Goal: Task Accomplishment & Management: Manage account settings

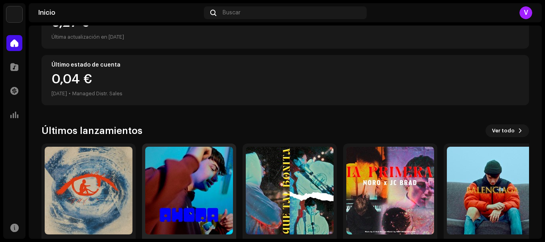
scroll to position [152, 0]
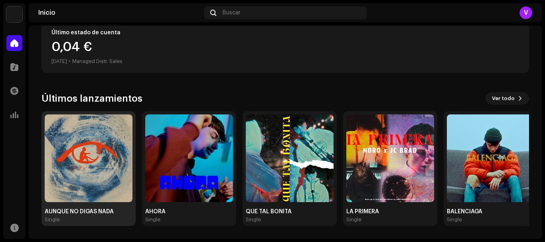
click at [89, 157] on img at bounding box center [89, 158] width 88 height 88
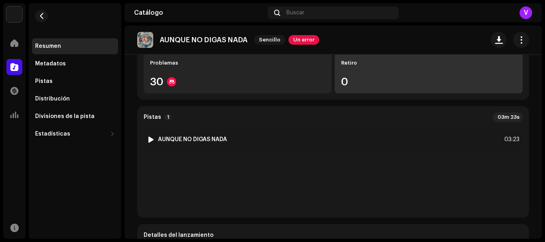
scroll to position [124, 0]
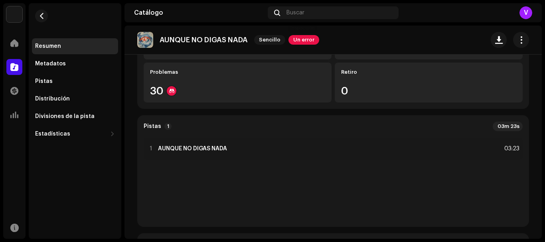
click at [302, 38] on span "Un error" at bounding box center [303, 40] width 31 height 10
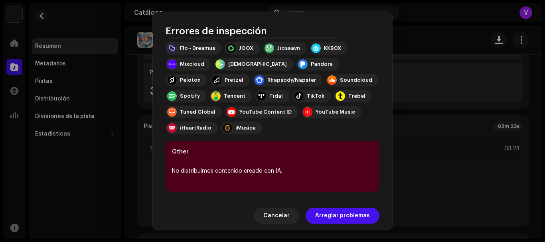
scroll to position [146, 0]
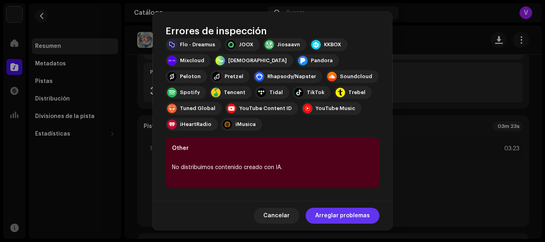
click at [328, 216] on span "Arreglar problemas" at bounding box center [342, 216] width 55 height 16
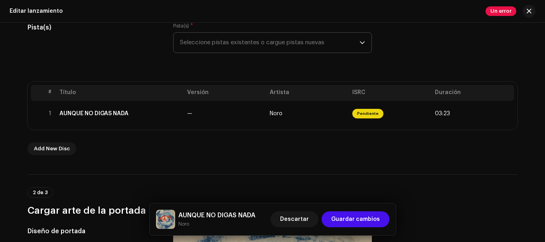
scroll to position [120, 0]
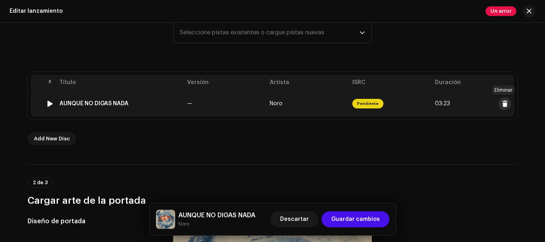
click at [504, 101] on span at bounding box center [505, 104] width 6 height 6
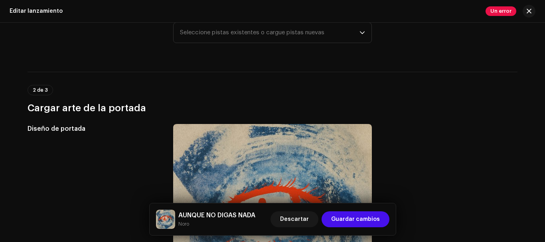
scroll to position [40, 0]
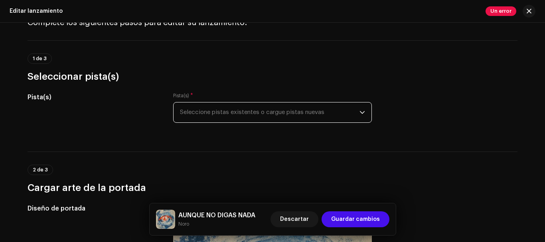
click at [281, 114] on span "Seleccione pistas existentes o cargue pistas nuevas" at bounding box center [269, 113] width 179 height 20
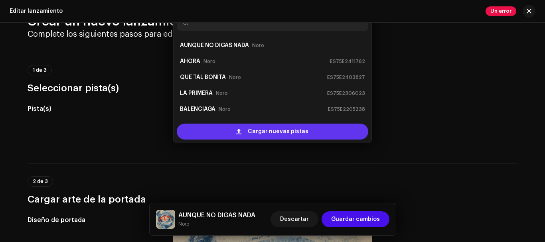
scroll to position [13, 0]
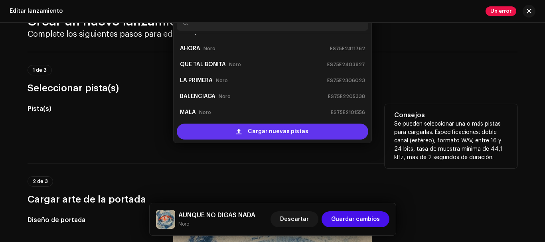
click at [215, 131] on div "Cargar nuevas pistas" at bounding box center [272, 132] width 191 height 16
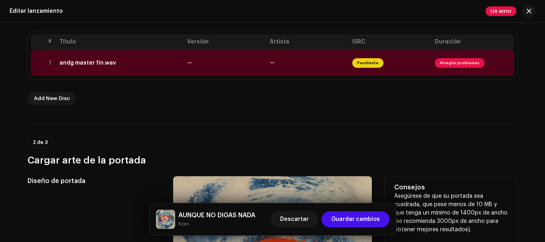
scroll to position [61, 0]
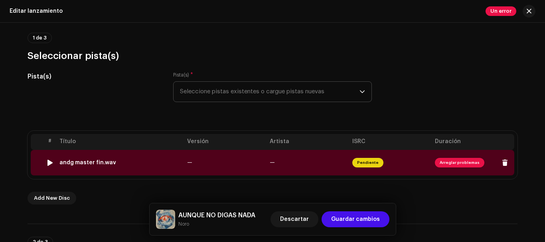
click at [444, 163] on span "Arreglar problemas" at bounding box center [459, 163] width 49 height 10
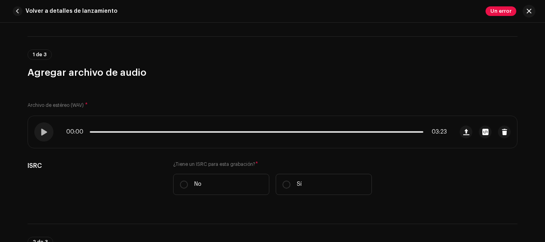
scroll to position [120, 0]
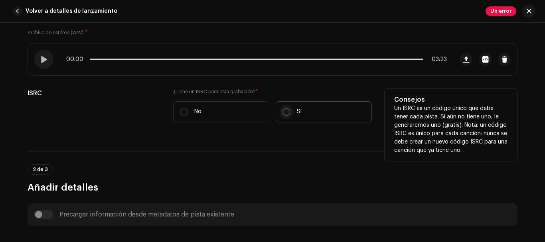
click at [288, 111] on input "Sí" at bounding box center [286, 112] width 8 height 8
radio input "true"
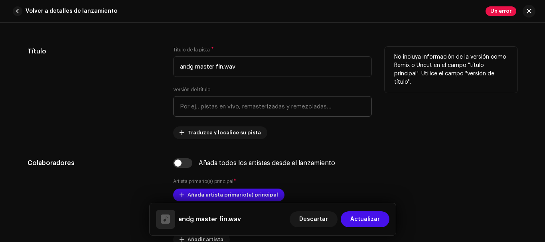
scroll to position [399, 0]
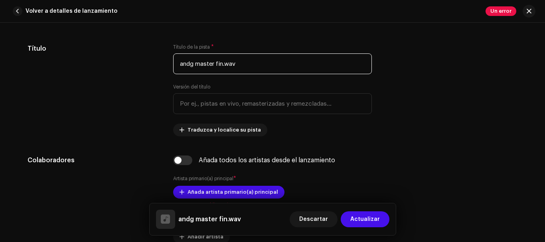
drag, startPoint x: 252, startPoint y: 64, endPoint x: 133, endPoint y: 42, distance: 121.6
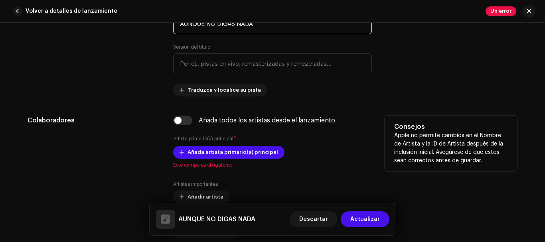
scroll to position [479, 0]
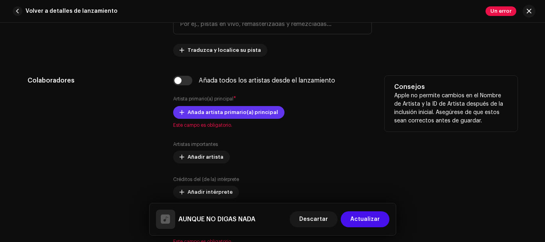
type input "AUNQUE NO DIGAS NADA"
click at [181, 112] on span at bounding box center [181, 112] width 5 height 6
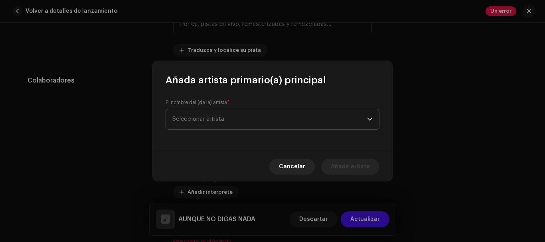
click at [183, 119] on span "Seleccionar artista" at bounding box center [198, 119] width 52 height 6
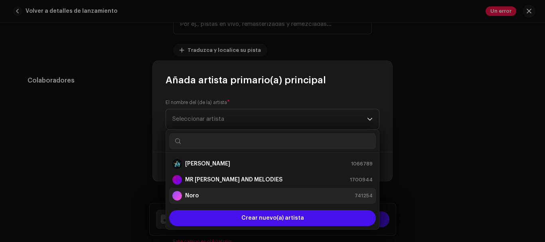
click at [195, 196] on strong "Noro" at bounding box center [192, 196] width 14 height 8
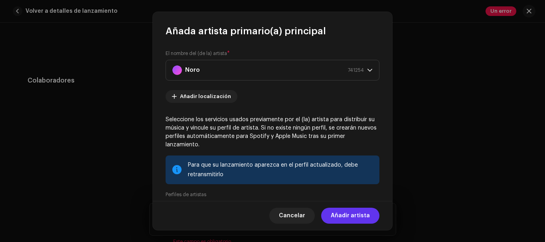
click at [335, 220] on span "Añadir artista" at bounding box center [350, 216] width 39 height 16
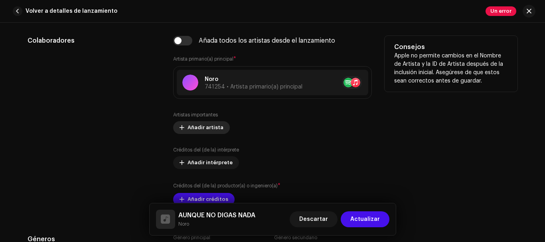
scroll to position [558, 0]
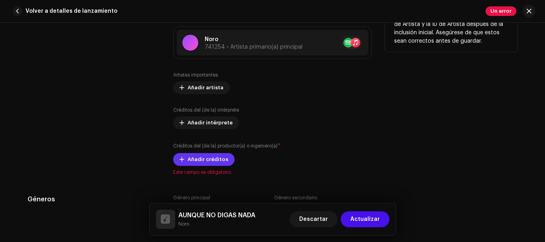
click at [203, 162] on span "Añadir créditos" at bounding box center [207, 160] width 41 height 16
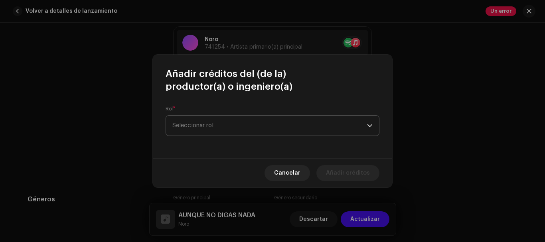
click at [234, 129] on span "Seleccionar rol" at bounding box center [269, 126] width 195 height 20
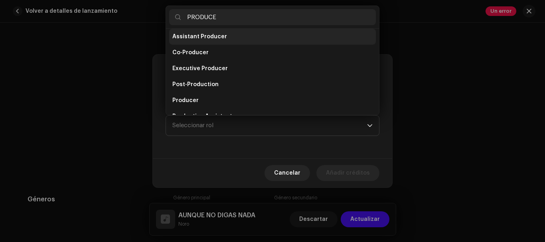
scroll to position [0, 0]
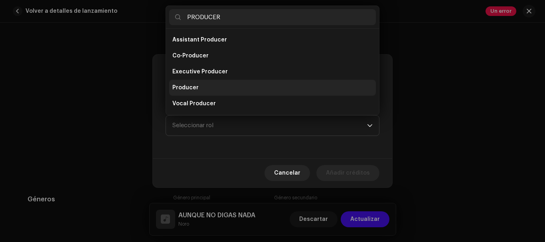
type input "PRODUCER"
click at [211, 92] on li "Producer" at bounding box center [272, 88] width 207 height 16
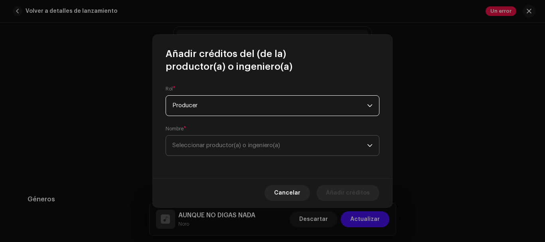
click at [214, 151] on span "Seleccionar productor(a) o ingeniero(a)" at bounding box center [269, 146] width 195 height 20
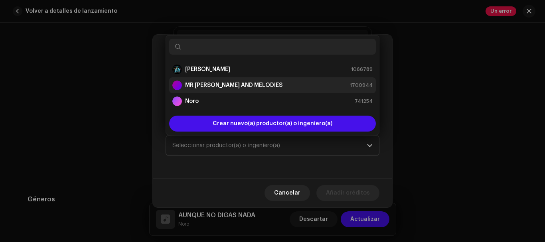
click at [225, 81] on div "MR [PERSON_NAME] AND MELODIES" at bounding box center [227, 86] width 110 height 10
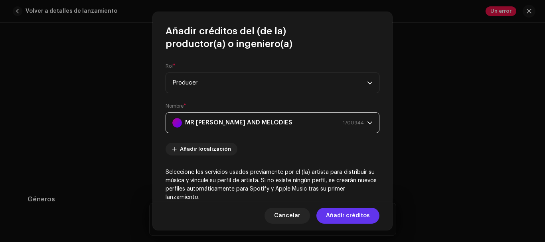
click at [341, 217] on span "Añadir créditos" at bounding box center [348, 216] width 44 height 16
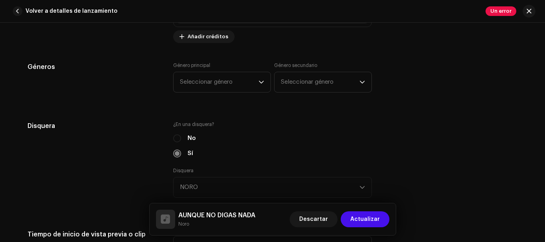
scroll to position [718, 0]
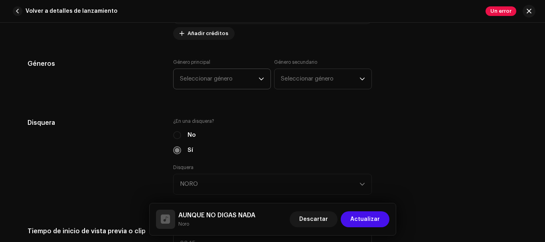
click at [228, 79] on span "Seleccionar género" at bounding box center [219, 79] width 79 height 20
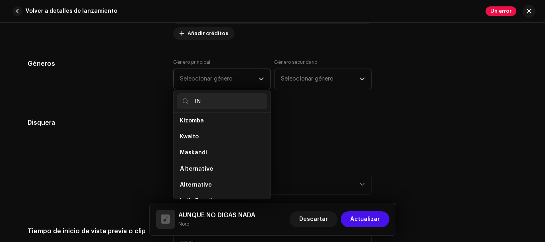
scroll to position [0, 0]
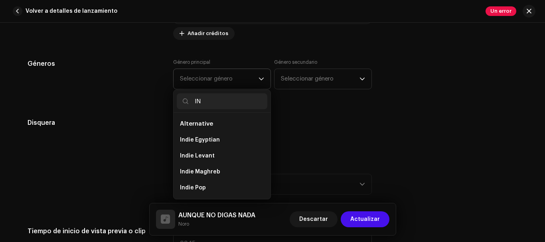
type input "I"
type input "POP"
click at [209, 136] on li "Indie Pop" at bounding box center [222, 140] width 91 height 16
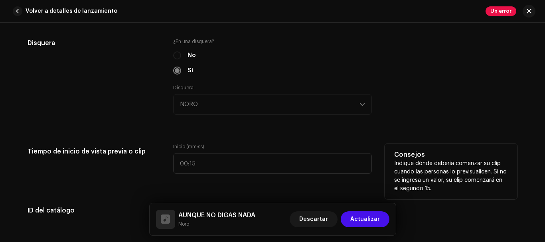
scroll to position [838, 0]
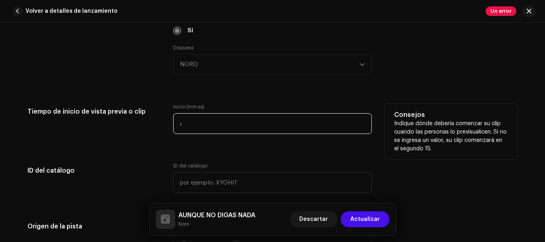
click at [199, 125] on input ":" at bounding box center [272, 123] width 199 height 21
type input "00:00"
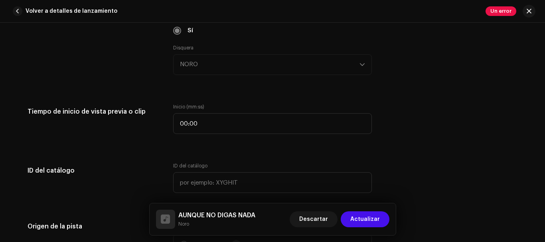
click at [177, 158] on div "Detalles de la pista Complete los siguientes pasos para finalizar su pista. 1 d…" at bounding box center [272, 127] width 515 height 1846
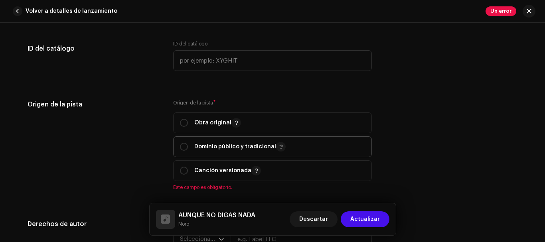
scroll to position [997, 0]
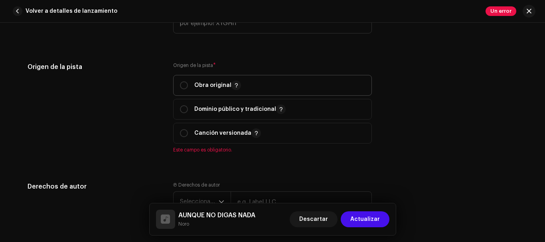
click at [177, 88] on p-togglebutton "Obra original" at bounding box center [272, 85] width 199 height 21
radio input "true"
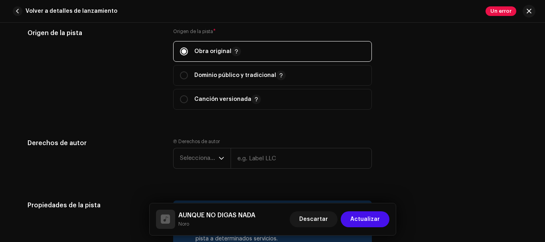
scroll to position [1077, 0]
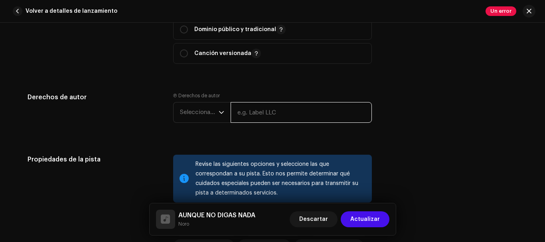
click at [262, 110] on input "text" at bounding box center [301, 112] width 141 height 21
type input "[PERSON_NAME]"
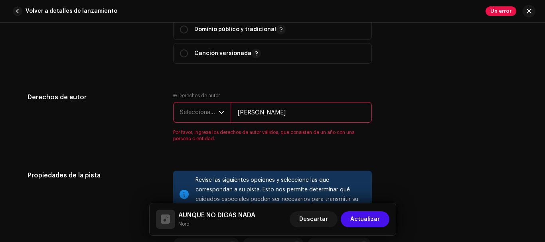
click at [220, 110] on icon "dropdown trigger" at bounding box center [222, 113] width 6 height 6
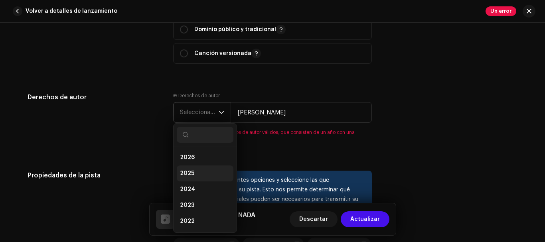
click at [191, 170] on span "2025" at bounding box center [187, 174] width 14 height 8
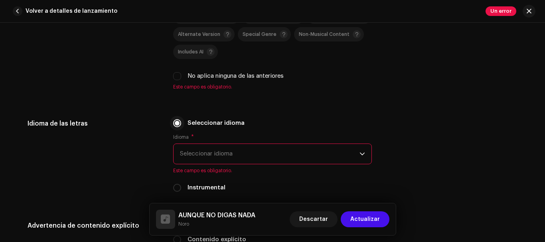
scroll to position [1276, 0]
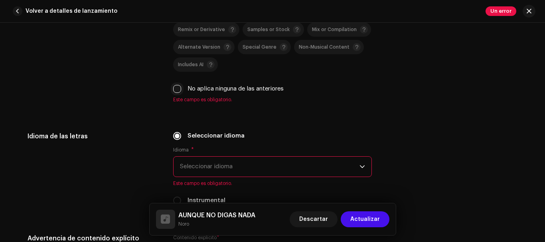
click at [176, 89] on input "No aplica ninguna de las anteriores" at bounding box center [177, 89] width 8 height 8
checkbox input "true"
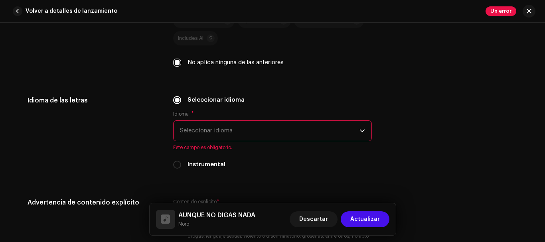
scroll to position [1316, 0]
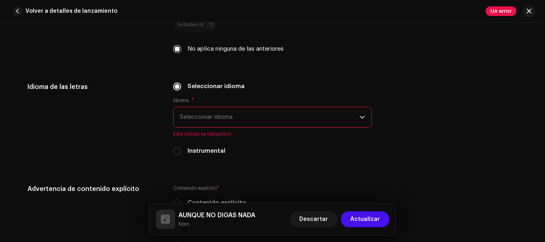
click at [191, 113] on span "Seleccionar idioma" at bounding box center [269, 117] width 179 height 20
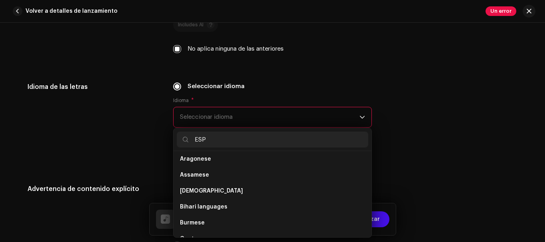
scroll to position [0, 0]
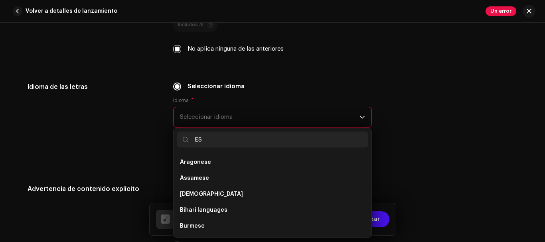
type input "E"
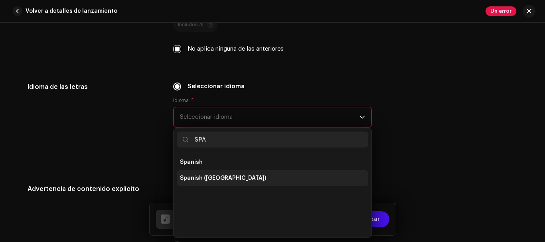
type input "SPA"
click at [205, 181] on span "Spanish ([GEOGRAPHIC_DATA])" at bounding box center [223, 178] width 86 height 8
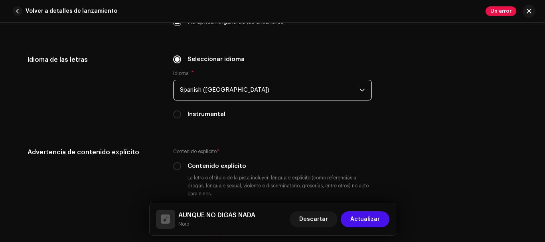
scroll to position [1396, 0]
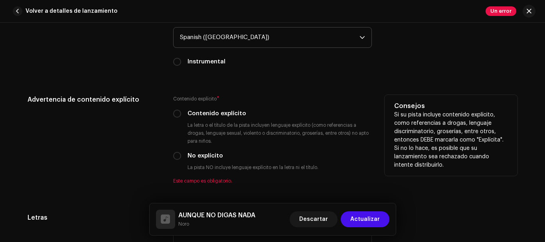
click at [200, 152] on label "No explícito" at bounding box center [204, 156] width 35 height 9
click at [181, 152] on input "No explícito" at bounding box center [177, 156] width 8 height 8
radio input "true"
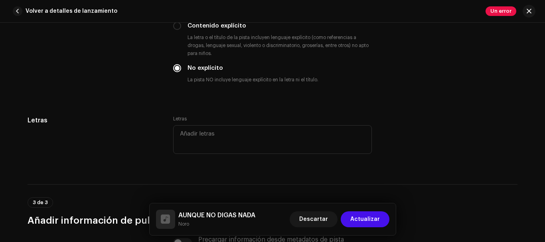
scroll to position [1485, 0]
click at [217, 140] on textarea at bounding box center [272, 138] width 199 height 29
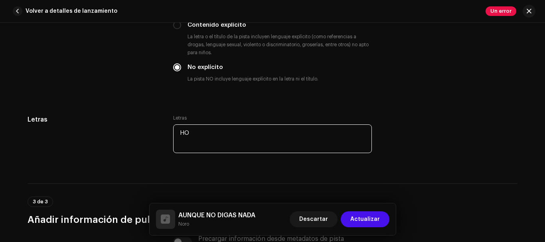
type textarea "H"
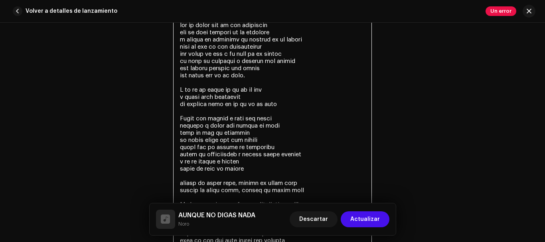
scroll to position [1604, 0]
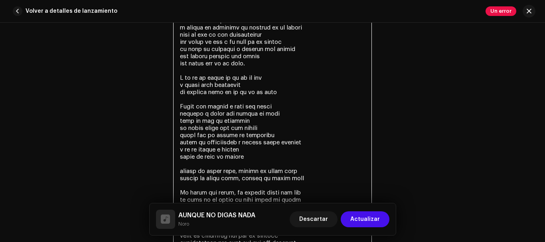
drag, startPoint x: 173, startPoint y: 107, endPoint x: 312, endPoint y: 181, distance: 158.3
click at [312, 181] on textarea at bounding box center [272, 171] width 199 height 333
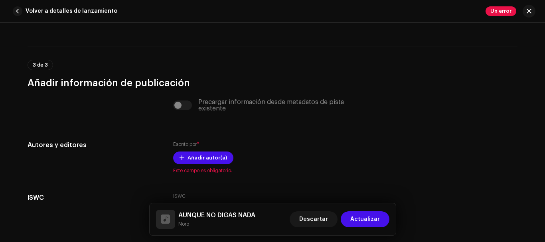
scroll to position [1868, 0]
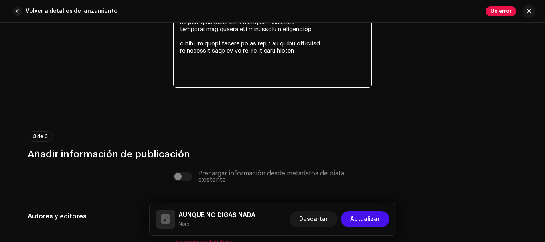
paste textarea "[PERSON_NAME] nos enseña a amar con pausa tampoco a salir sin cerrar la casa pe…"
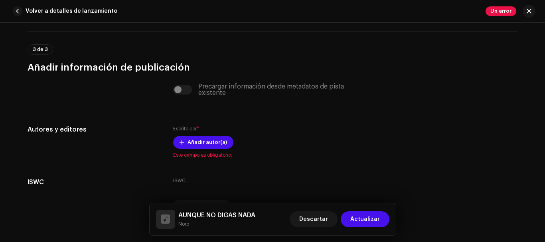
scroll to position [2028, 0]
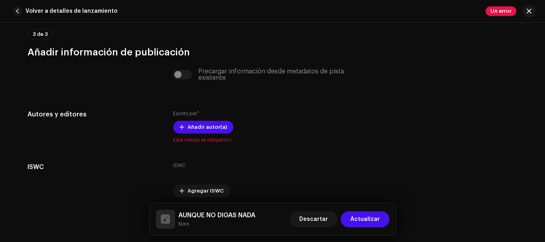
type textarea "lor ip dolor sit am con adipiscin eli se doei tempori ut la etdolore m aliqua e…"
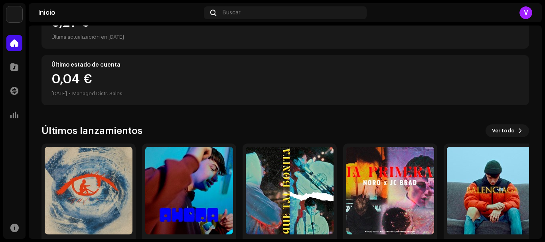
scroll to position [152, 0]
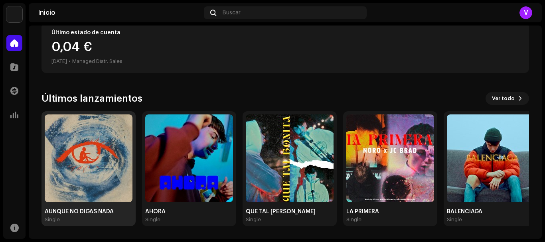
click at [87, 160] on img at bounding box center [89, 158] width 88 height 88
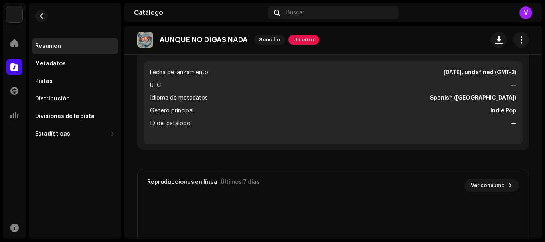
scroll to position [199, 0]
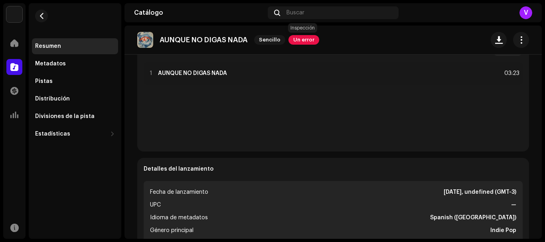
click at [299, 44] on span "Un error" at bounding box center [303, 40] width 31 height 10
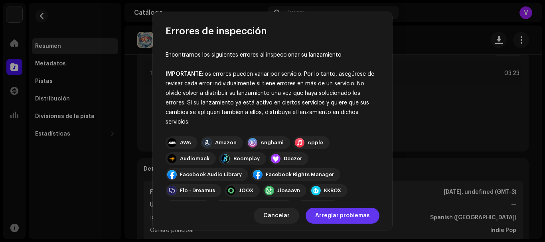
click at [324, 217] on span "Arreglar problemas" at bounding box center [342, 216] width 55 height 16
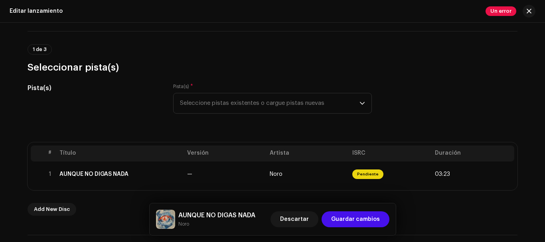
scroll to position [160, 0]
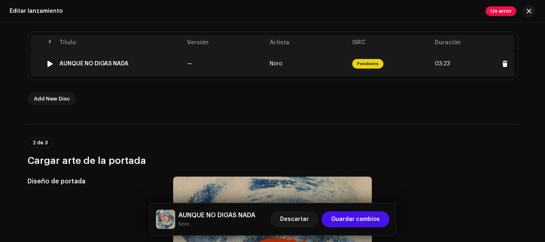
click at [361, 67] on span "Pendiente" at bounding box center [367, 64] width 31 height 10
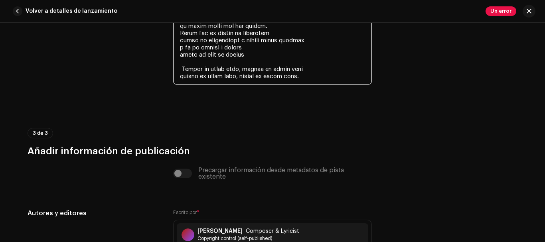
scroll to position [1872, 0]
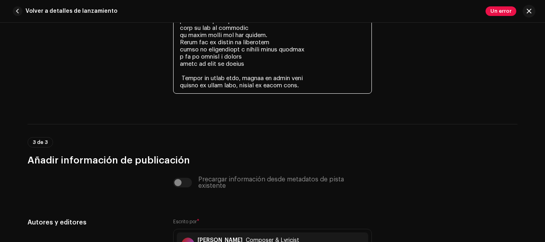
drag, startPoint x: 175, startPoint y: 154, endPoint x: 321, endPoint y: 88, distance: 160.5
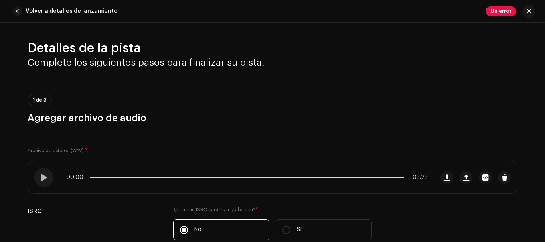
scroll to position [0, 0]
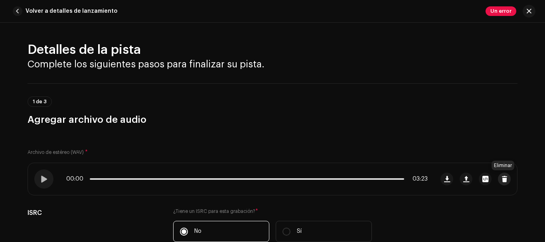
click at [503, 178] on span "button" at bounding box center [504, 179] width 6 height 6
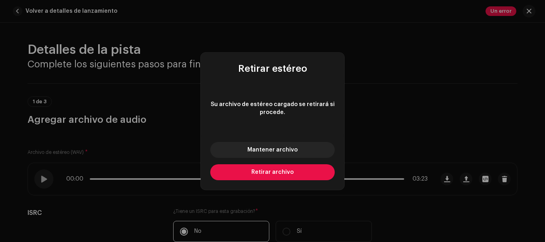
click at [274, 172] on span "Retirar archivo" at bounding box center [272, 173] width 42 height 6
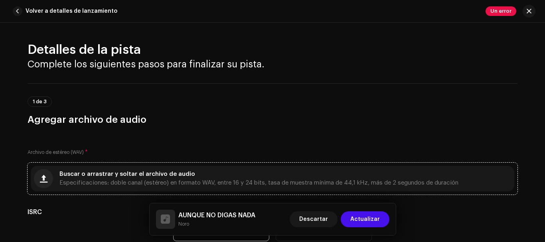
click at [262, 177] on div "Buscar o arrastrar y soltar el archivo de audio Especificaciones: doble canal (…" at bounding box center [258, 179] width 399 height 14
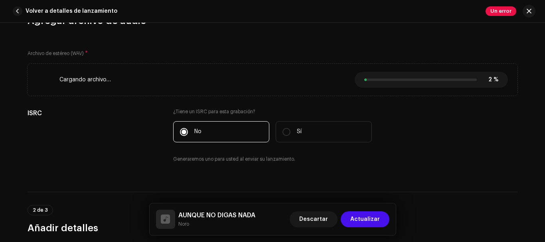
scroll to position [120, 0]
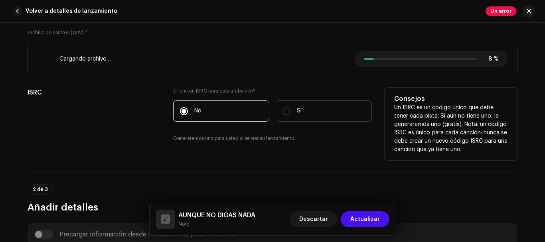
click at [289, 112] on label "Sí" at bounding box center [324, 111] width 96 height 21
click at [289, 112] on input "Sí" at bounding box center [286, 111] width 8 height 8
radio input "true"
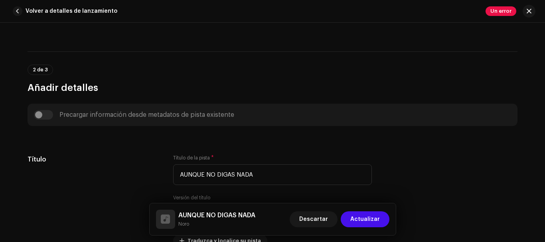
scroll to position [128, 0]
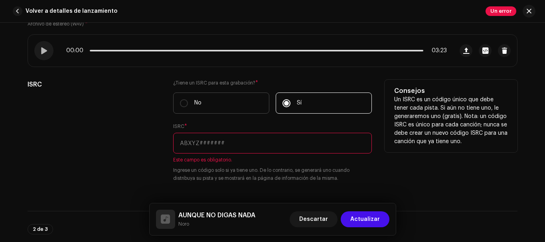
click at [239, 103] on label "No" at bounding box center [221, 103] width 96 height 21
click at [188, 103] on input "No" at bounding box center [184, 103] width 8 height 8
radio input "true"
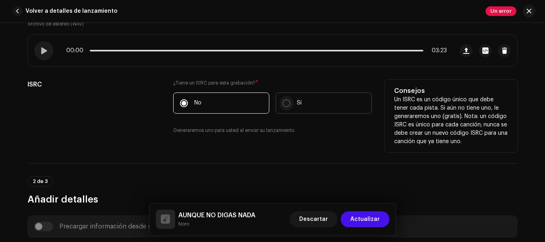
click at [286, 103] on input "Sí" at bounding box center [286, 103] width 8 height 8
radio input "true"
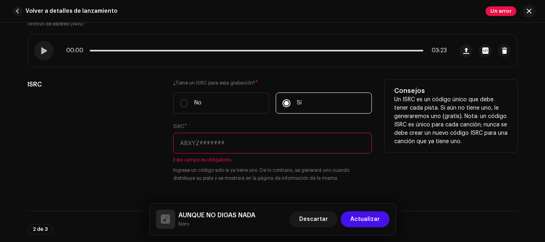
click at [234, 146] on input "text" at bounding box center [272, 143] width 199 height 21
click at [204, 106] on label "No" at bounding box center [221, 103] width 96 height 21
click at [188, 106] on input "No" at bounding box center [184, 103] width 8 height 8
radio input "true"
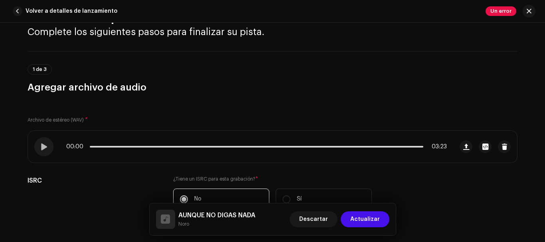
scroll to position [80, 0]
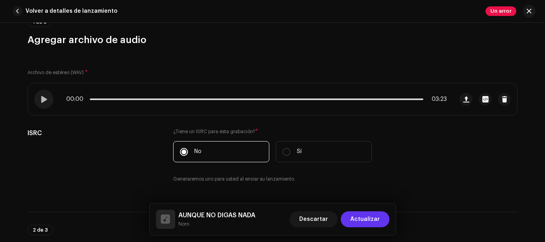
click at [353, 216] on span "Actualizar" at bounding box center [365, 219] width 30 height 16
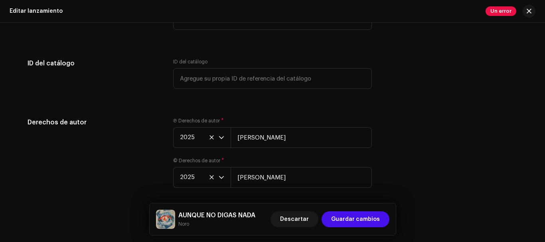
scroll to position [1396, 0]
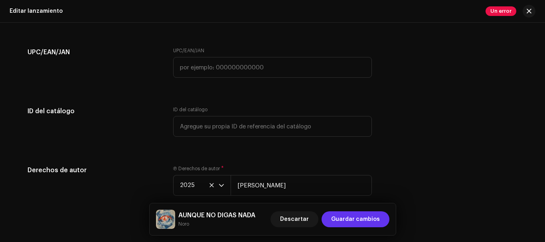
click at [355, 222] on span "Guardar cambios" at bounding box center [355, 219] width 49 height 16
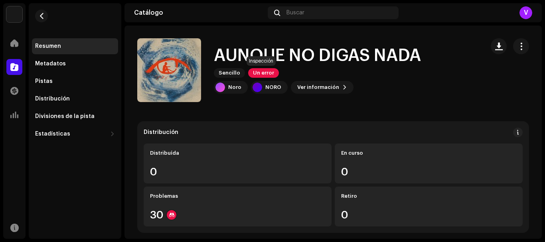
click at [264, 70] on span "Un error" at bounding box center [263, 73] width 31 height 10
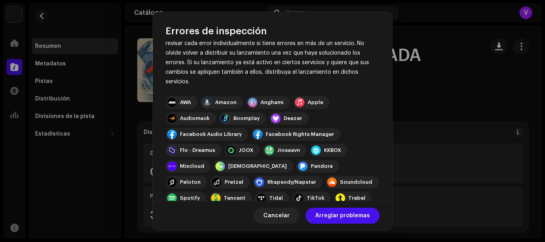
scroll to position [146, 0]
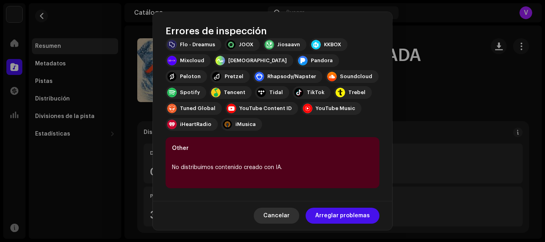
click at [289, 215] on span "Cancelar" at bounding box center [276, 216] width 26 height 16
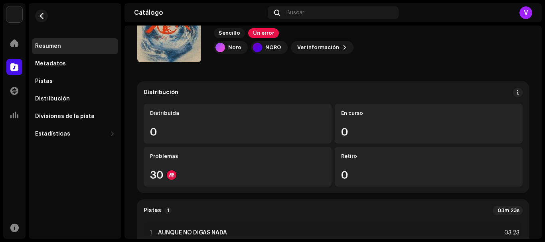
scroll to position [0, 0]
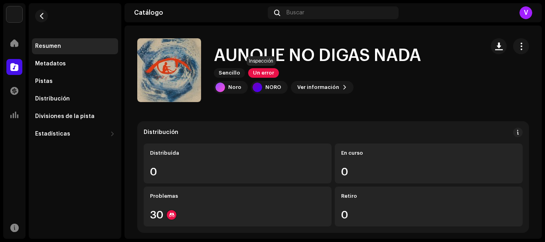
click at [267, 70] on span "Un error" at bounding box center [263, 73] width 31 height 10
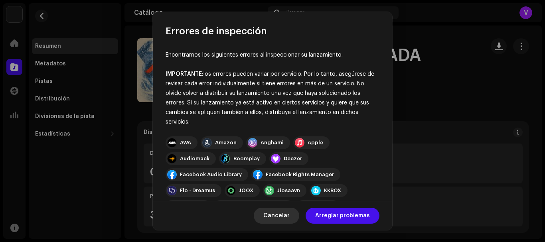
click at [279, 212] on span "Cancelar" at bounding box center [276, 216] width 26 height 16
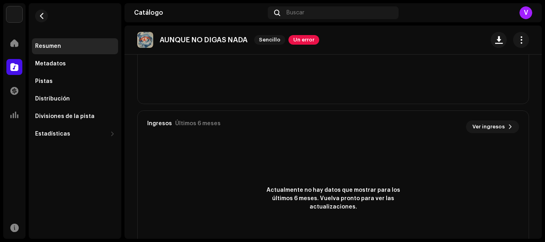
scroll to position [588, 0]
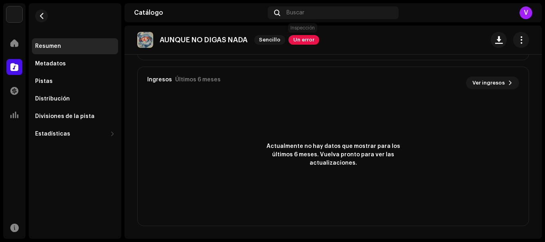
click at [300, 38] on span "Un error" at bounding box center [303, 40] width 31 height 10
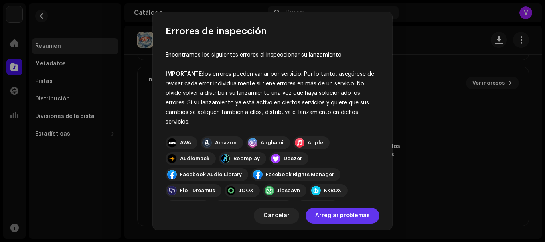
click at [340, 217] on span "Arreglar problemas" at bounding box center [342, 216] width 55 height 16
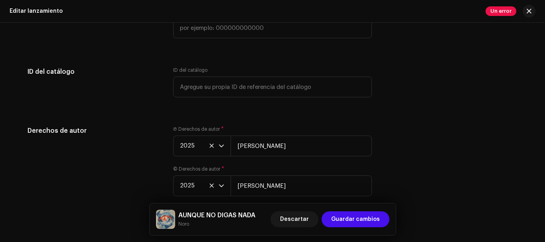
scroll to position [1476, 0]
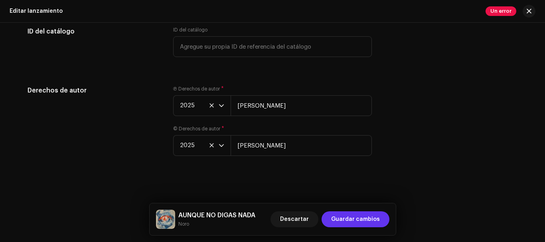
click at [347, 224] on span "Guardar cambios" at bounding box center [355, 219] width 49 height 16
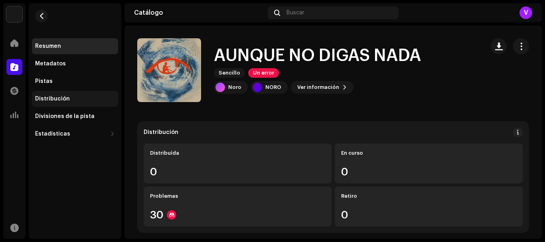
click at [77, 97] on div "Distribución" at bounding box center [75, 99] width 80 height 6
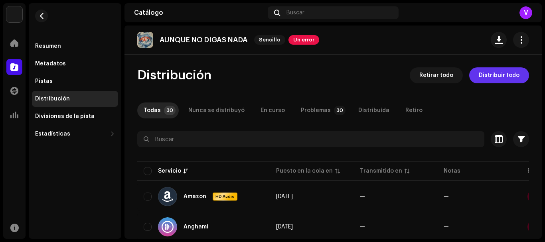
click at [481, 81] on span "Distribuir todo" at bounding box center [499, 75] width 41 height 16
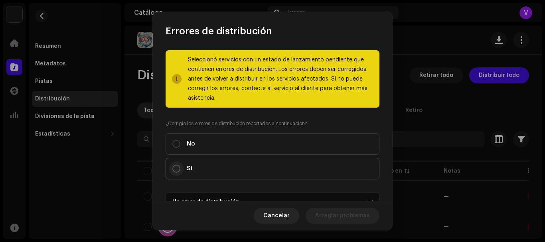
click at [173, 172] on p-radiobutton at bounding box center [176, 169] width 8 height 8
click at [173, 172] on input "Sí" at bounding box center [176, 169] width 8 height 8
radio input "true"
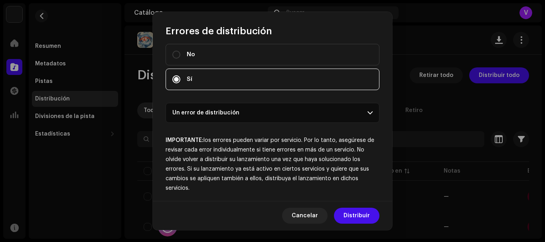
scroll to position [94, 0]
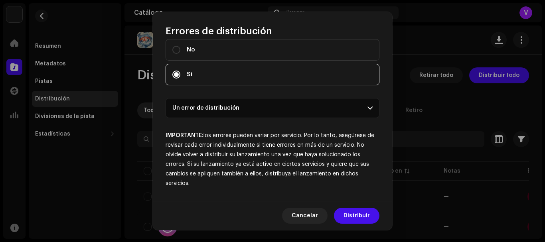
click at [215, 110] on p-accordion-header "Un error de distribución" at bounding box center [273, 108] width 214 height 20
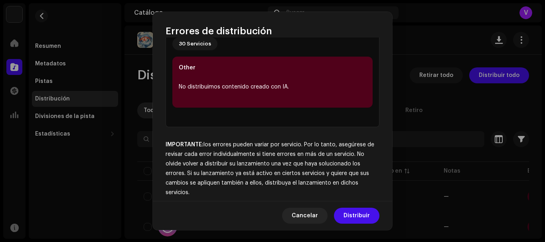
scroll to position [190, 0]
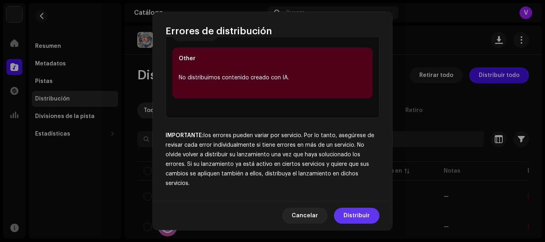
click at [365, 217] on span "Distribuir" at bounding box center [356, 216] width 26 height 16
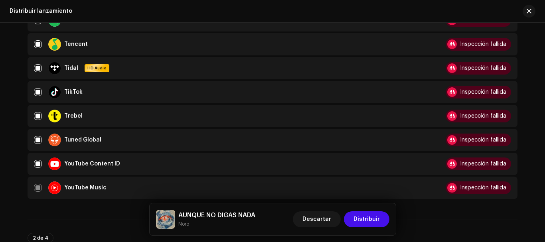
scroll to position [678, 0]
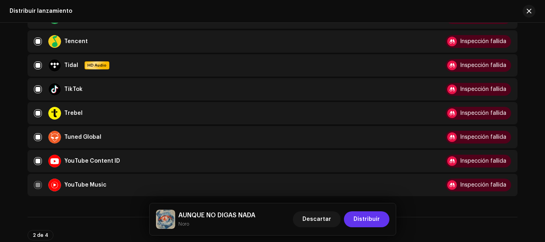
click at [361, 218] on span "Distribuir" at bounding box center [366, 219] width 26 height 16
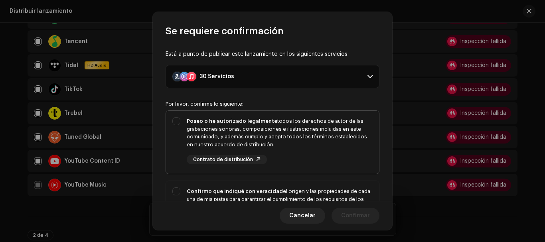
click at [169, 118] on div "Poseo o he autorizado legalmente todos los derechos de autor de las grabaciones…" at bounding box center [272, 141] width 213 height 60
checkbox input "true"
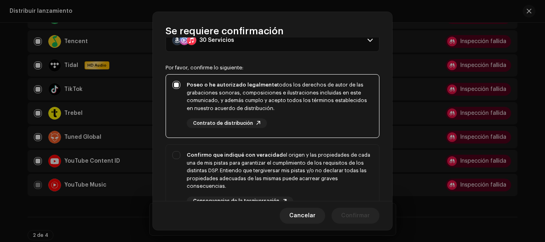
scroll to position [80, 0]
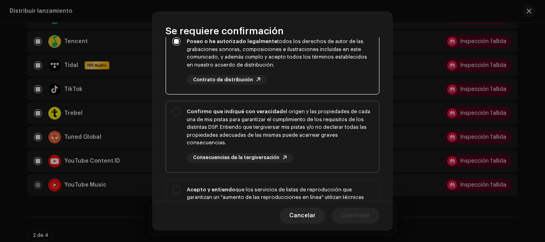
click at [181, 109] on div "Confirmo que indiqué con veracidad el origen y las propiedades de cada una de m…" at bounding box center [272, 135] width 213 height 68
checkbox input "true"
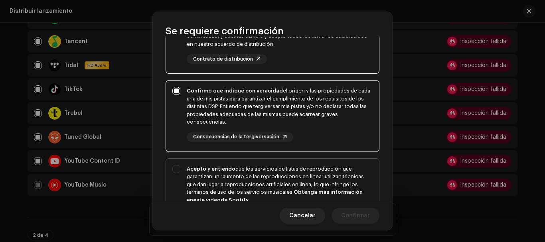
scroll to position [120, 0]
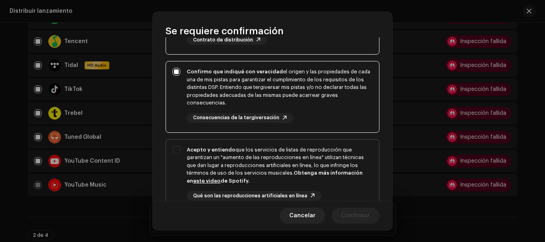
click at [173, 149] on div "Acepto y entiendo que los servicios de listas de reproducción que garantizan un…" at bounding box center [272, 180] width 213 height 81
checkbox input "true"
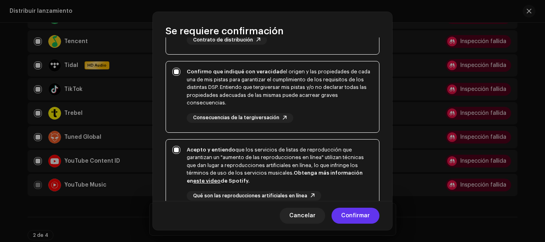
click at [353, 217] on span "Confirmar" at bounding box center [355, 216] width 29 height 16
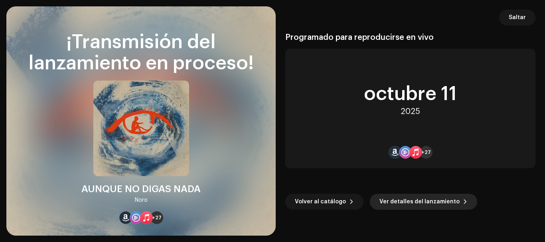
click at [387, 202] on span "Ver detalles del lanzamiento" at bounding box center [419, 202] width 80 height 16
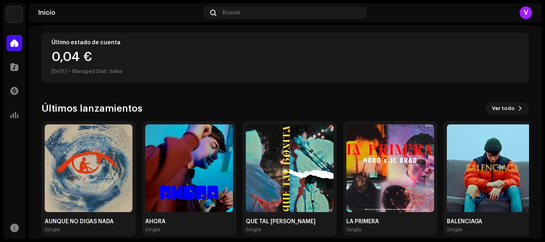
scroll to position [152, 0]
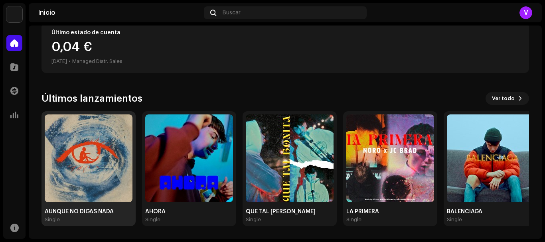
click at [105, 187] on img at bounding box center [89, 158] width 88 height 88
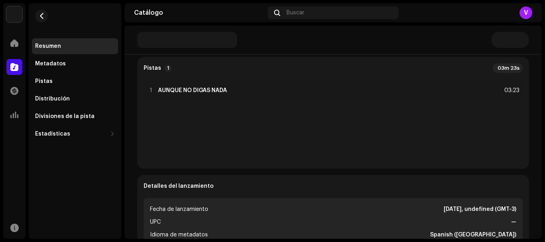
scroll to position [120, 0]
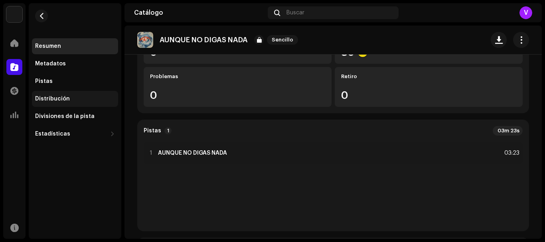
click at [60, 96] on div "Distribución" at bounding box center [52, 99] width 35 height 6
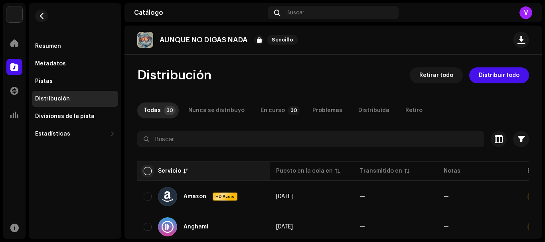
click at [150, 172] on input "checkbox" at bounding box center [148, 171] width 8 height 8
checkbox input "true"
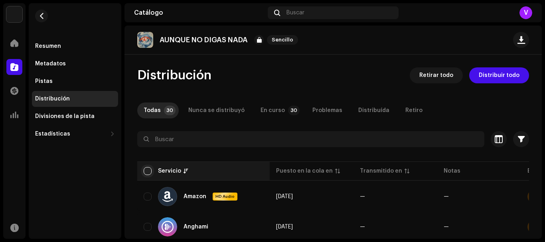
checkbox input "true"
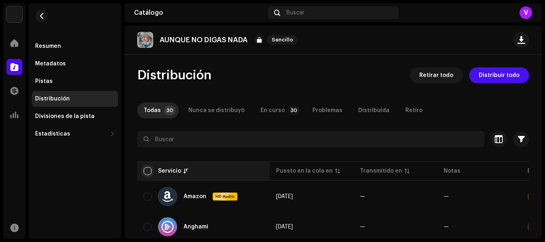
checkbox input "true"
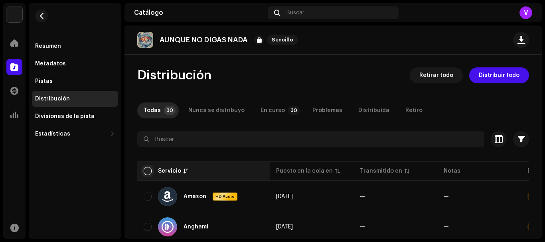
checkbox input "true"
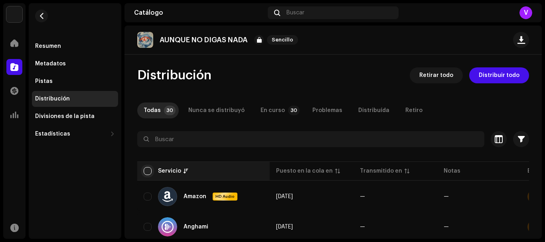
checkbox input "true"
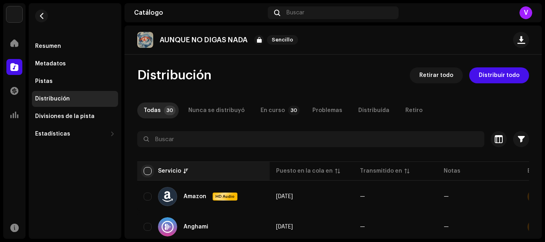
checkbox input "true"
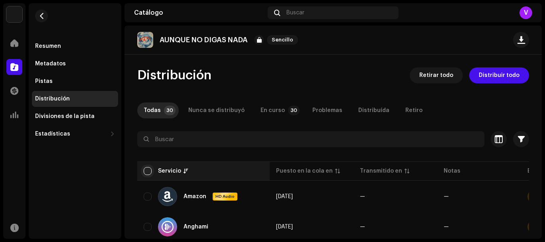
checkbox input "true"
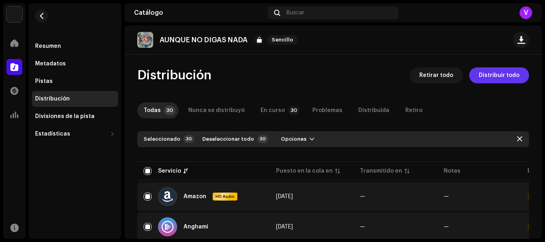
click at [494, 75] on span "Distribuir todo" at bounding box center [499, 75] width 41 height 16
click at [447, 126] on div "No elegible para distribución Los servicios seleccionados no son elegibles para…" at bounding box center [272, 121] width 545 height 242
click at [35, 14] on button "button" at bounding box center [41, 16] width 13 height 13
